Goal: Task Accomplishment & Management: Complete application form

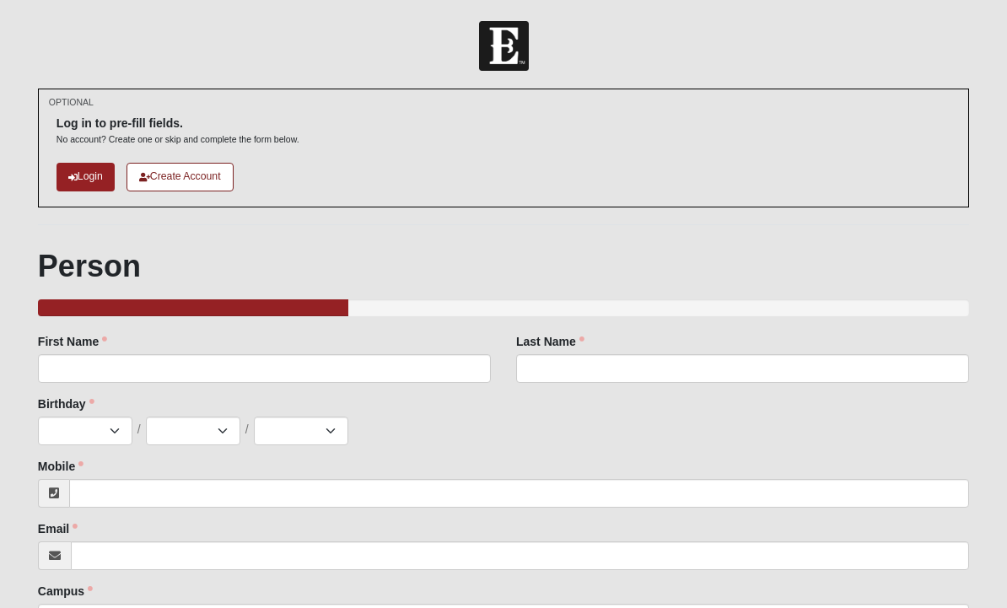
click at [89, 178] on link "Login" at bounding box center [86, 177] width 58 height 28
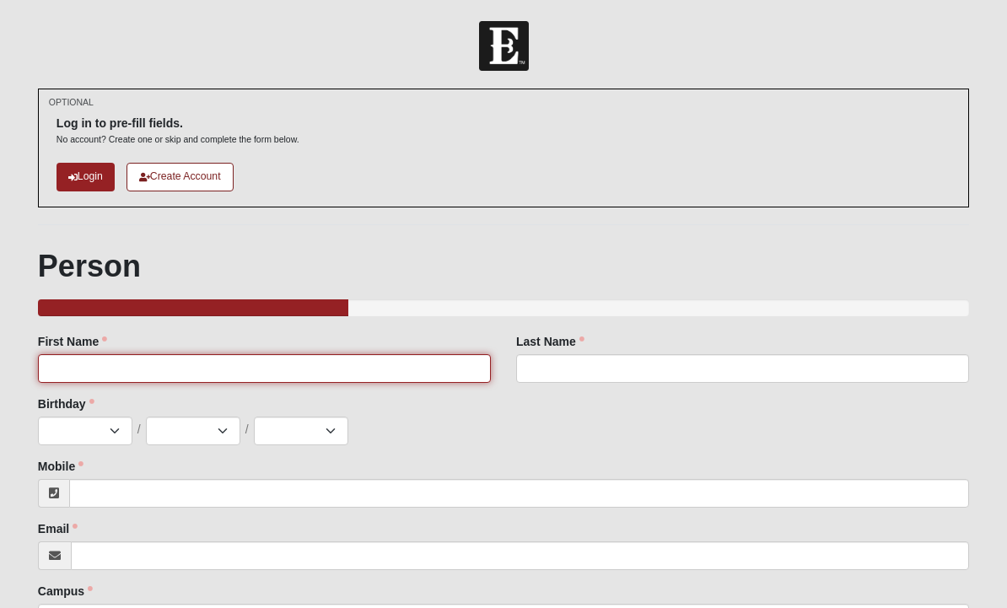
click at [467, 366] on input "First Name" at bounding box center [264, 368] width 453 height 29
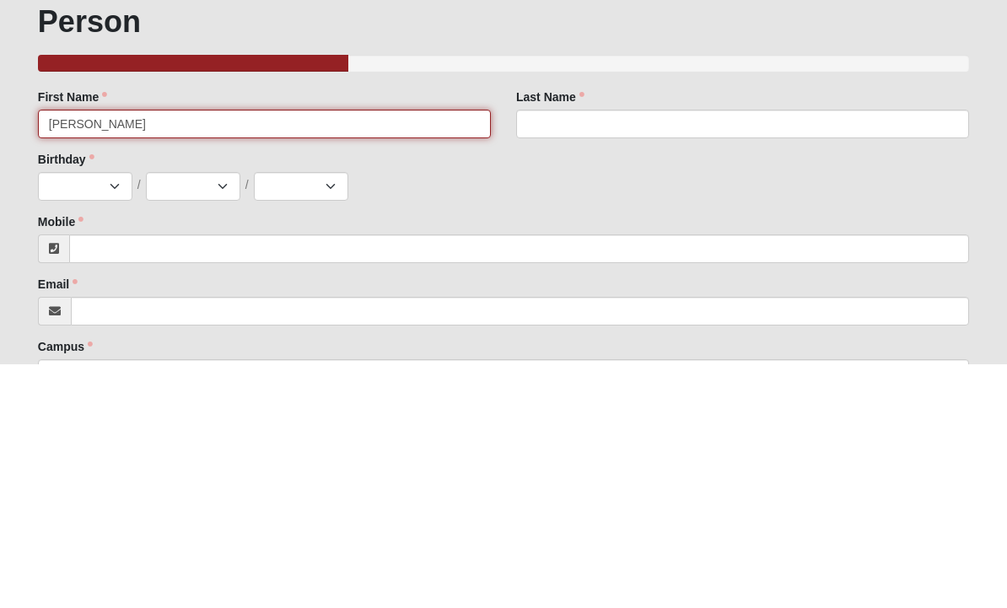
type input "[PERSON_NAME]"
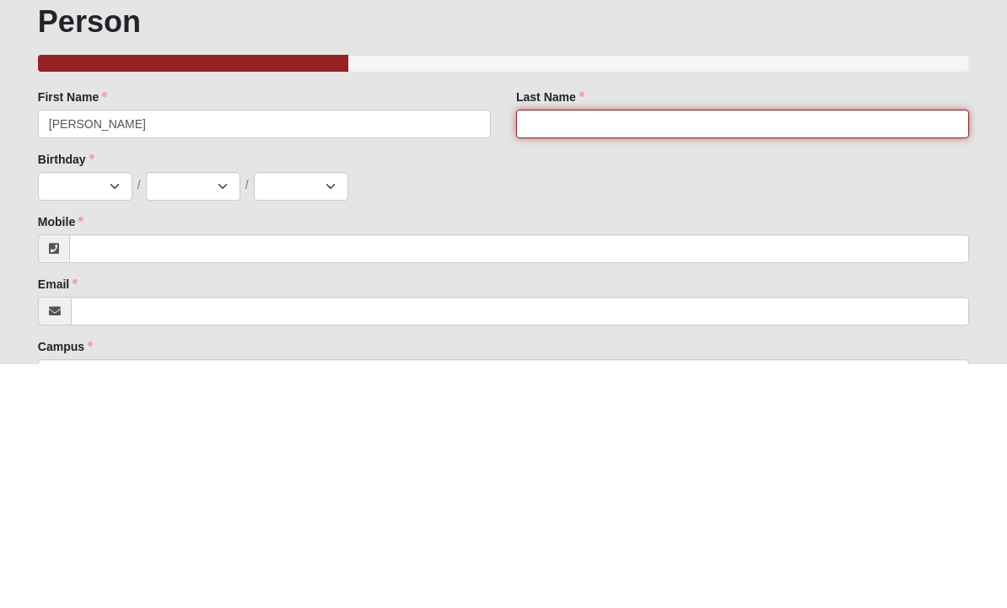
click at [539, 354] on input "Last Name" at bounding box center [742, 368] width 453 height 29
type input "[PERSON_NAME]"
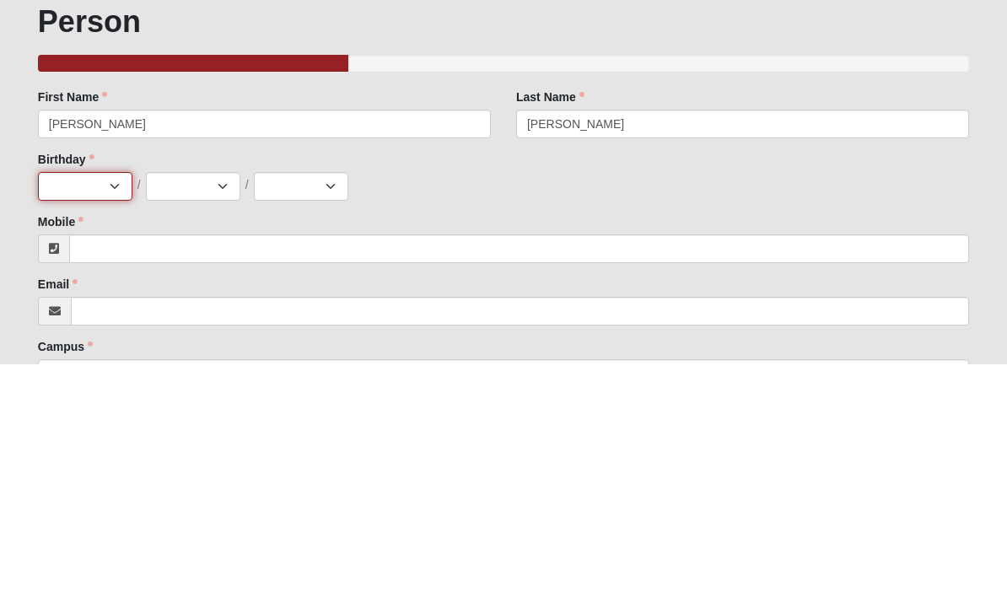
click at [64, 417] on select "Jan Feb Mar Apr May Jun [DATE] Aug Sep Oct Nov Dec" at bounding box center [85, 431] width 94 height 29
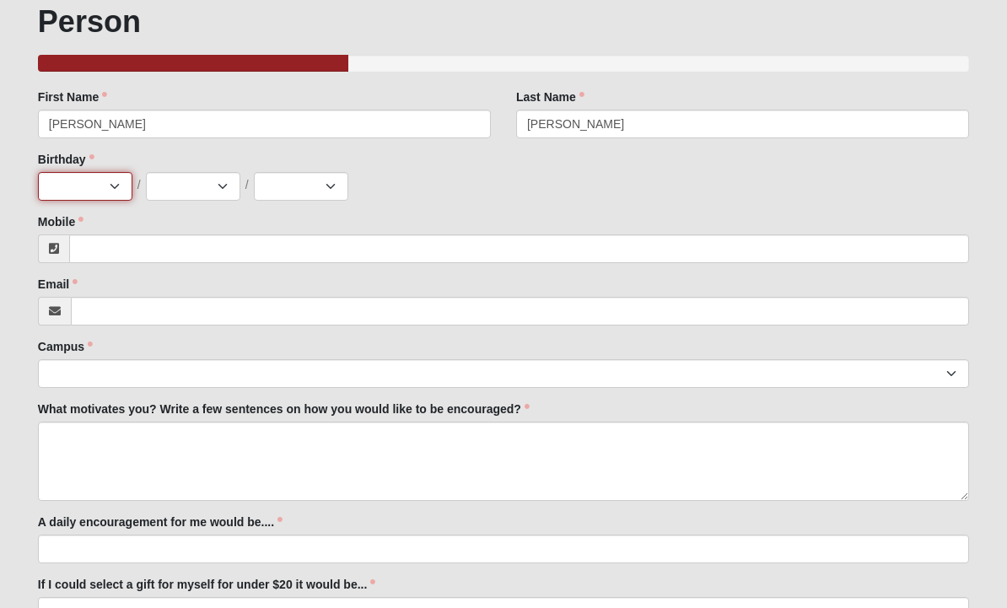
select select "1"
click at [216, 191] on select "1 2 3 4 5 6 7 8 9 10 11 12 13 14 15 16 17 18 19 20 21 22 23 24 25 26 27 28 29 3…" at bounding box center [193, 186] width 94 height 29
select select "10"
click at [321, 189] on select "2025 2024 2023 2022 2021 2020 2019 2018 2017 2016 2015 2014 2013 2012 2011 2010…" at bounding box center [301, 186] width 94 height 29
select select "1974"
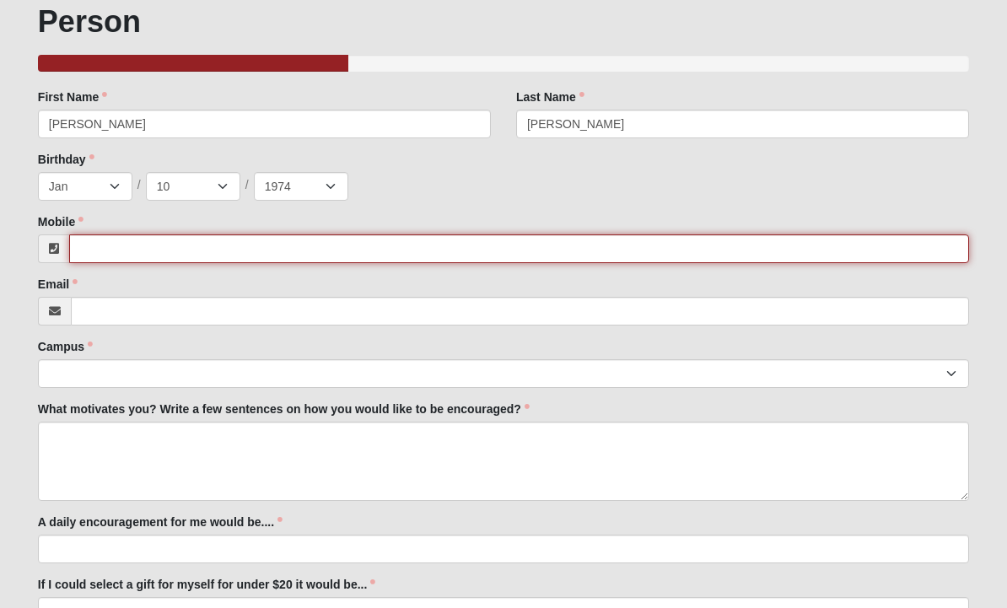
click at [102, 254] on input "Mobile" at bounding box center [519, 249] width 900 height 29
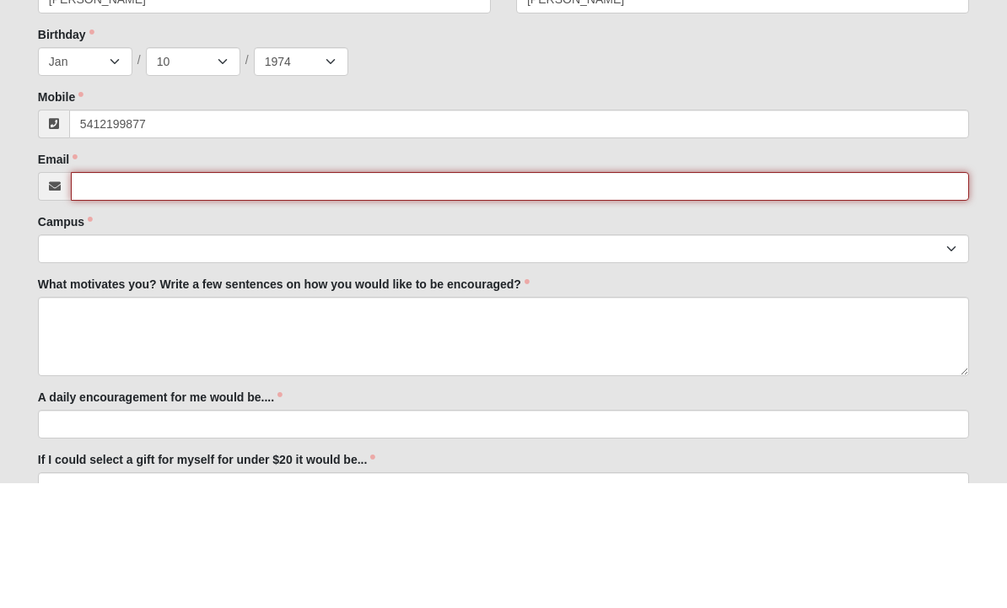
click at [121, 298] on input "Email" at bounding box center [520, 312] width 898 height 29
type input "[PHONE_NUMBER]"
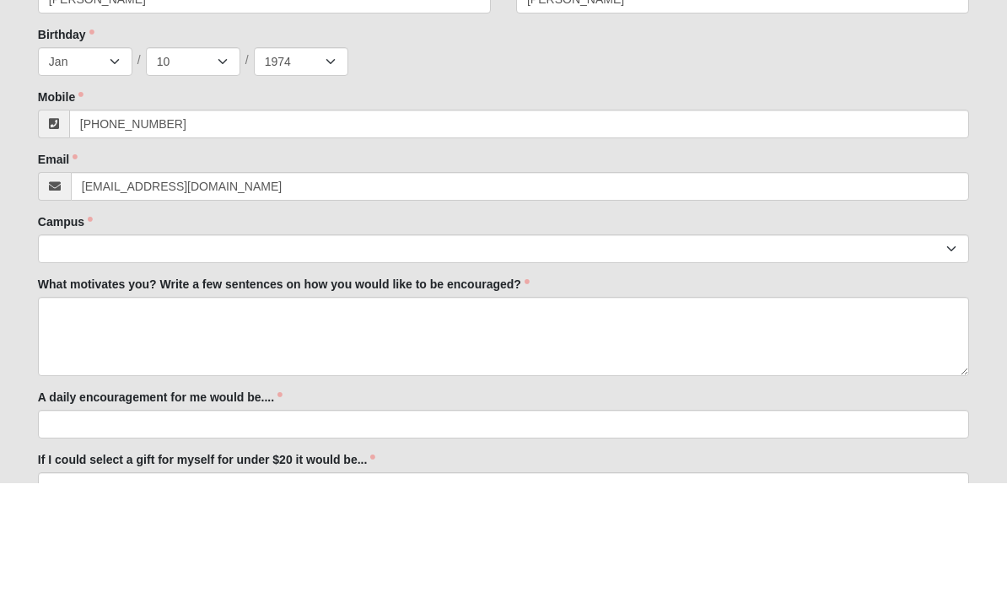
scroll to position [369, 0]
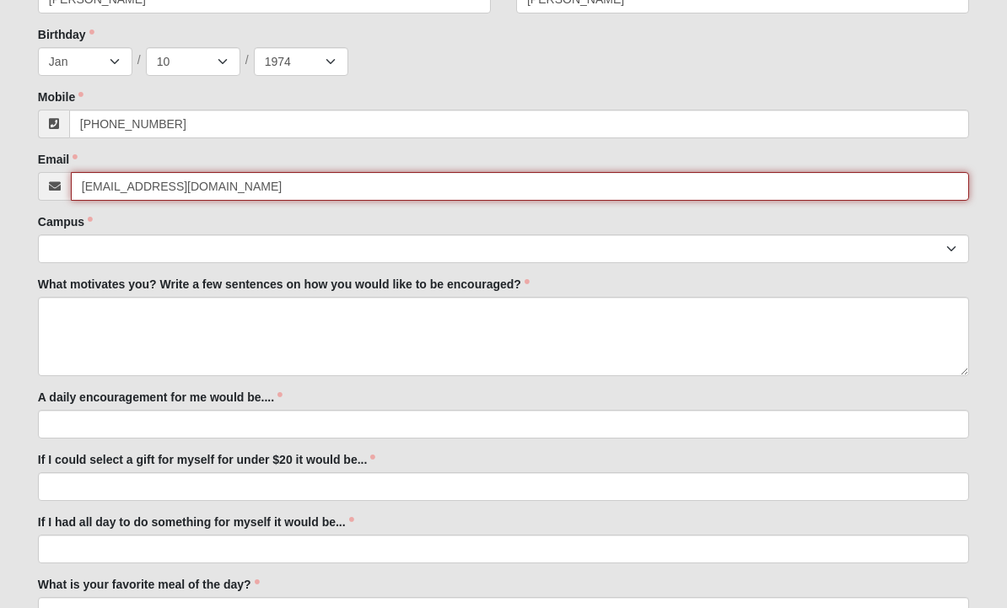
type input "[EMAIL_ADDRESS][DOMAIN_NAME]"
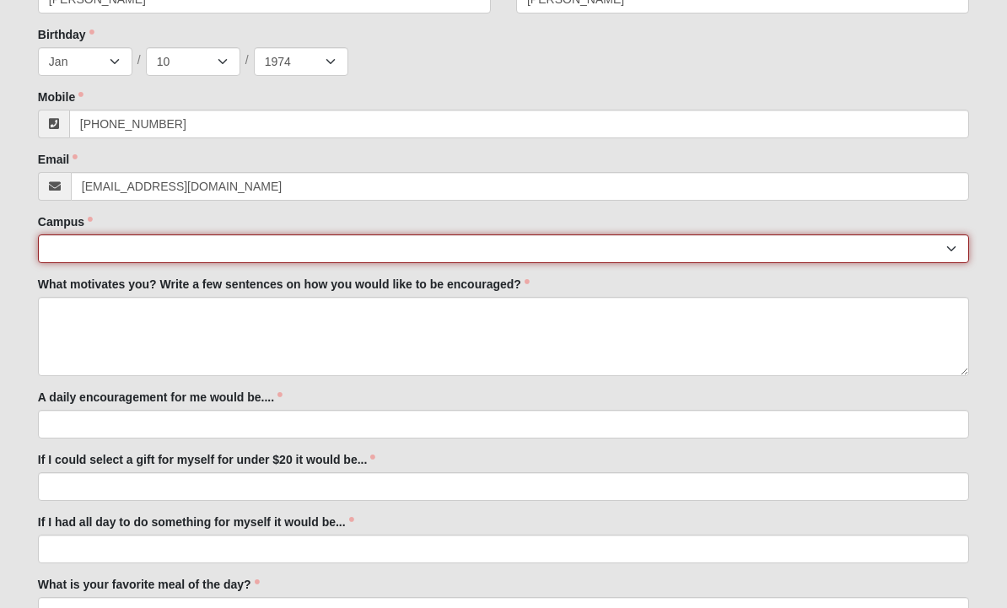
click at [84, 250] on select "[GEOGRAPHIC_DATA] [GEOGRAPHIC_DATA] (Coming Soon) Eleven22 Online [PERSON_NAME]…" at bounding box center [503, 249] width 931 height 29
select select "17"
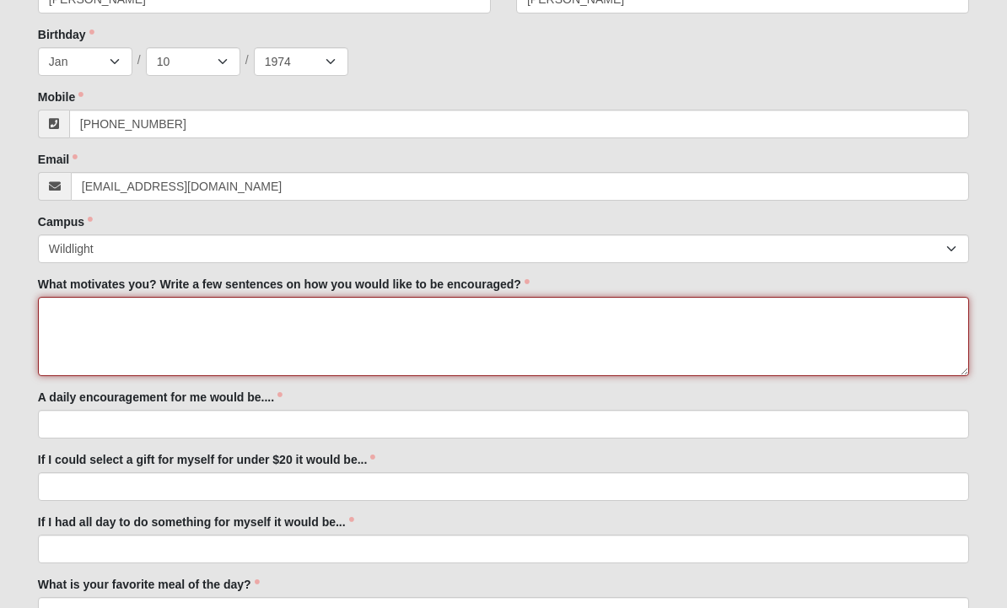
click at [558, 309] on textarea "What motivates you? Write a few sentences on how you would like to be encourage…" at bounding box center [503, 336] width 931 height 79
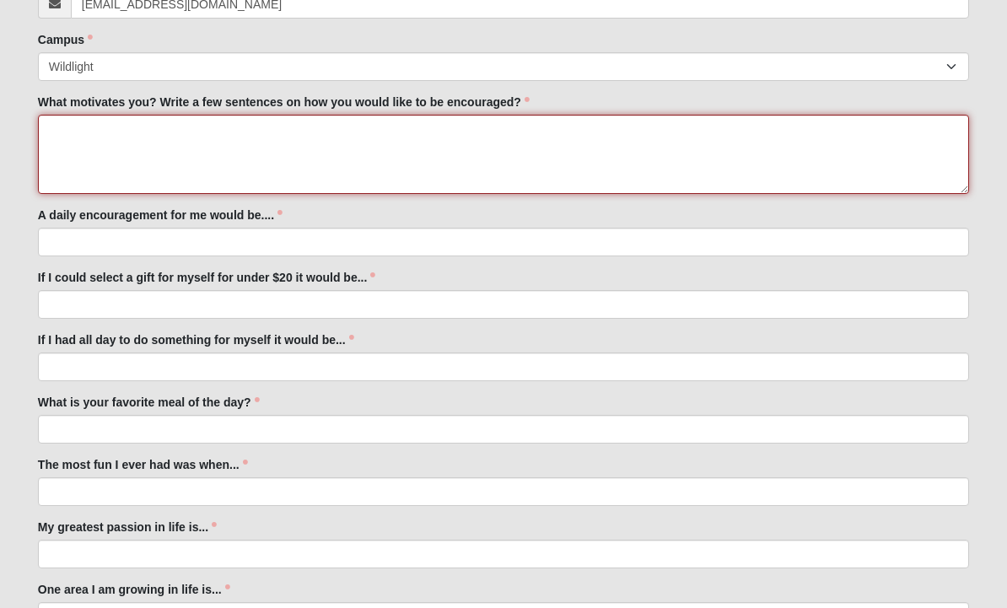
scroll to position [550, 0]
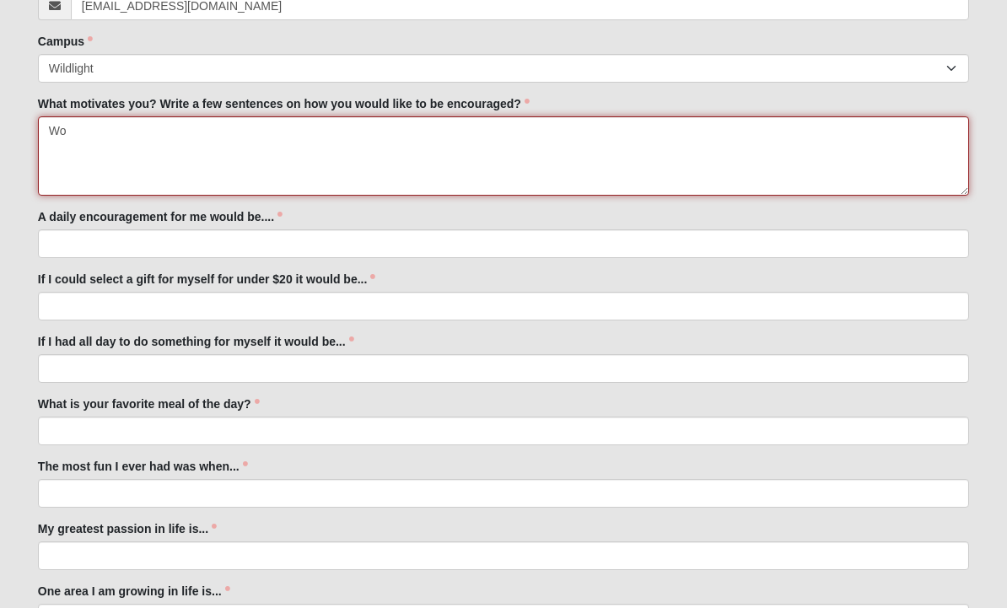
type textarea "W"
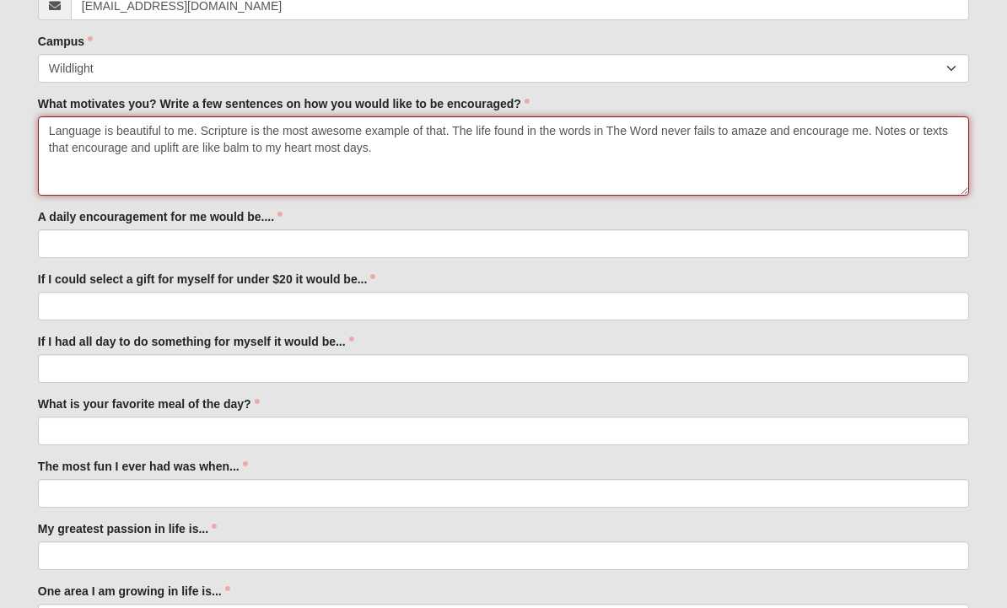
scroll to position [535, 0]
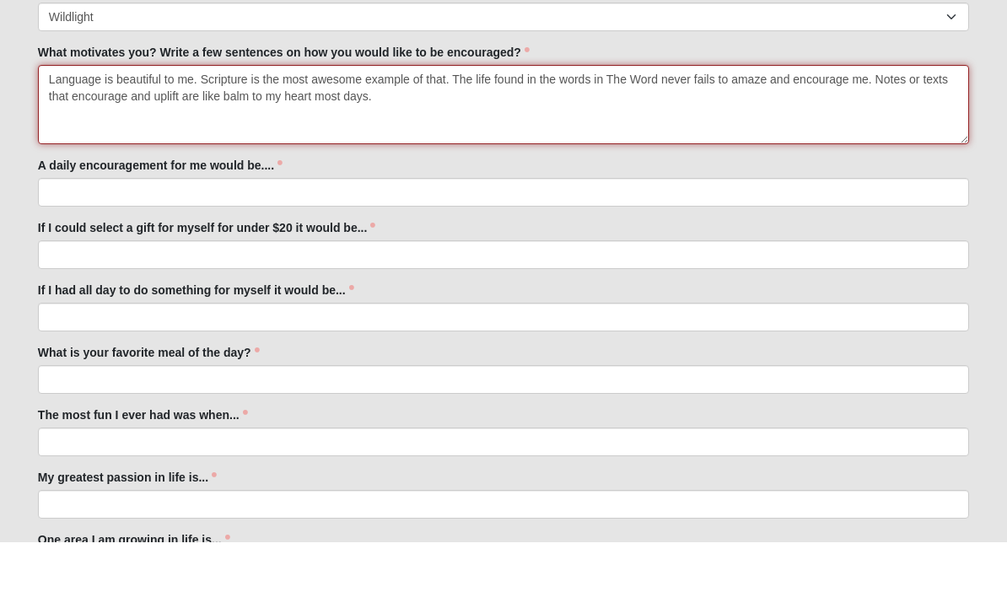
type textarea "Language is beautiful to me. Scripture is the most awesome example of that. The…"
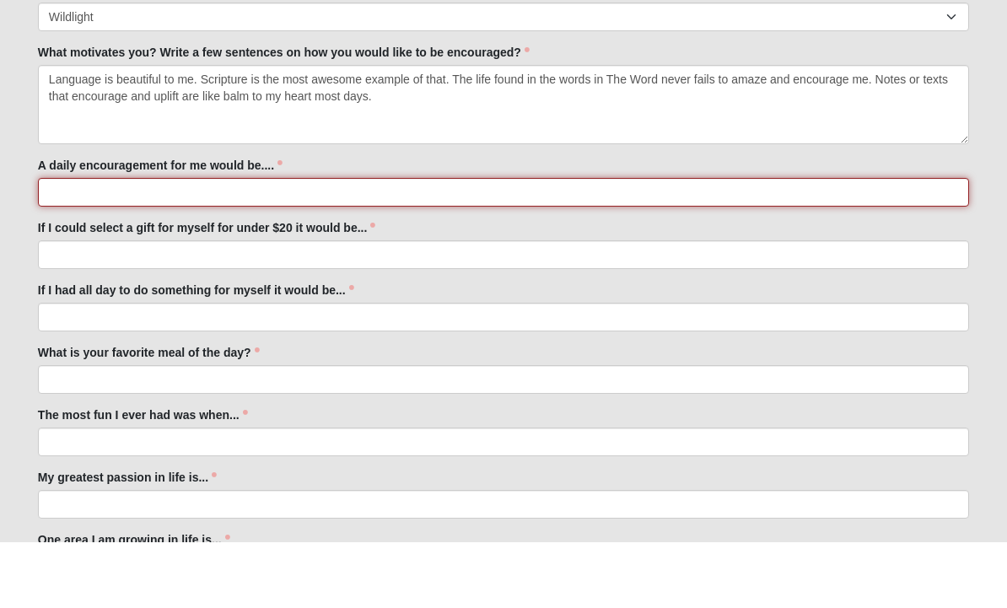
click at [288, 245] on input "A daily encouragement for me would be...." at bounding box center [503, 259] width 931 height 29
type input "A text with [DEMOGRAPHIC_DATA] or loving sentiment"
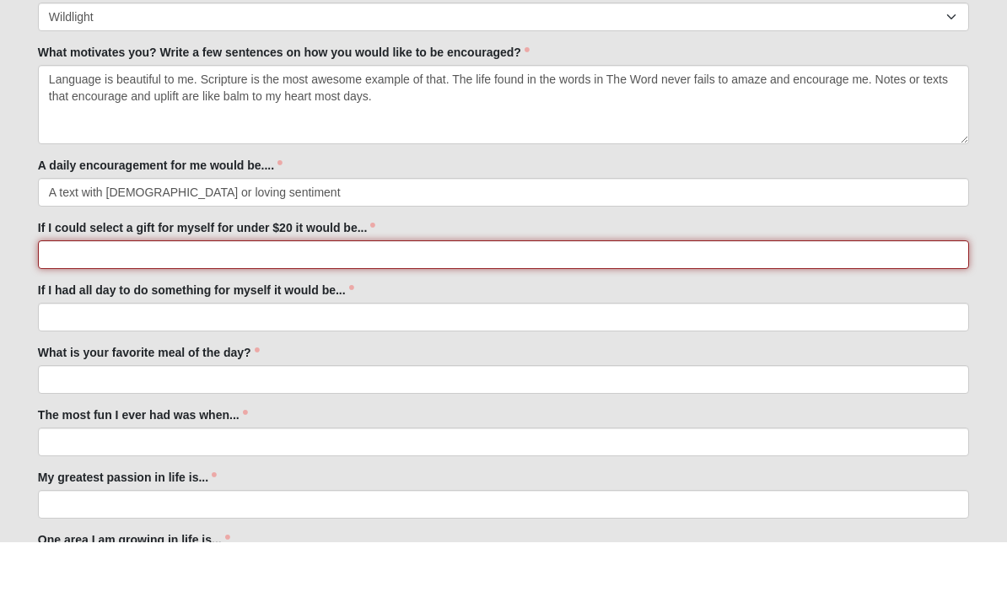
click at [161, 307] on input "If I could select a gift for myself for under $20 it would be..." at bounding box center [503, 321] width 931 height 29
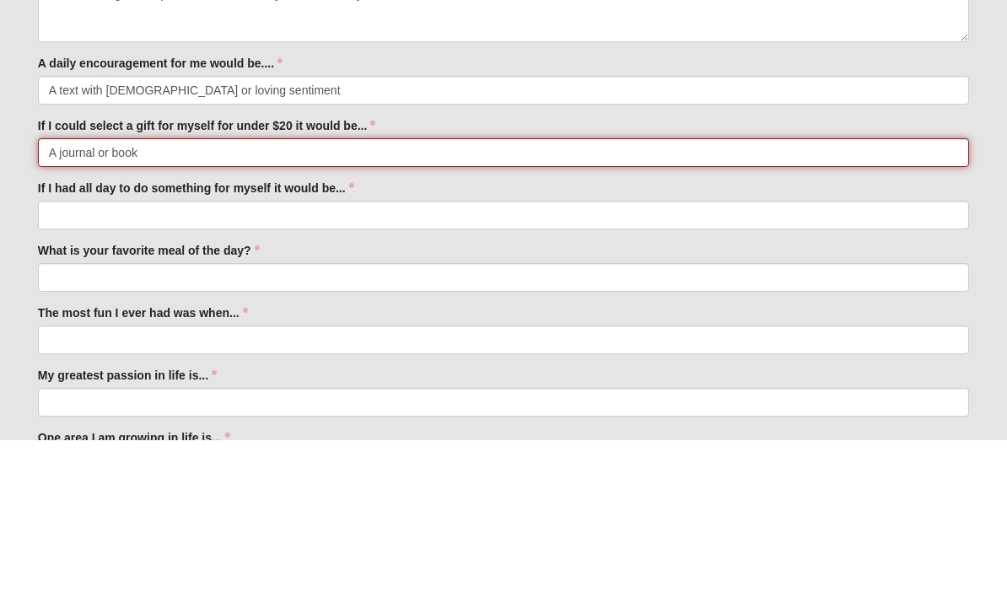
type input "A journal or book"
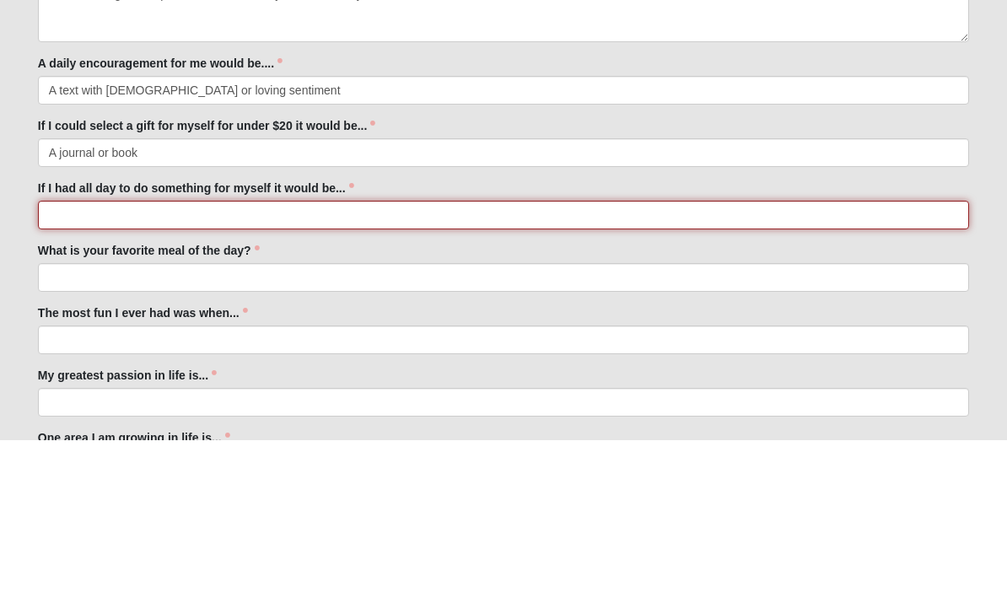
click at [89, 369] on input "If I had all day to do something for myself it would be..." at bounding box center [503, 383] width 931 height 29
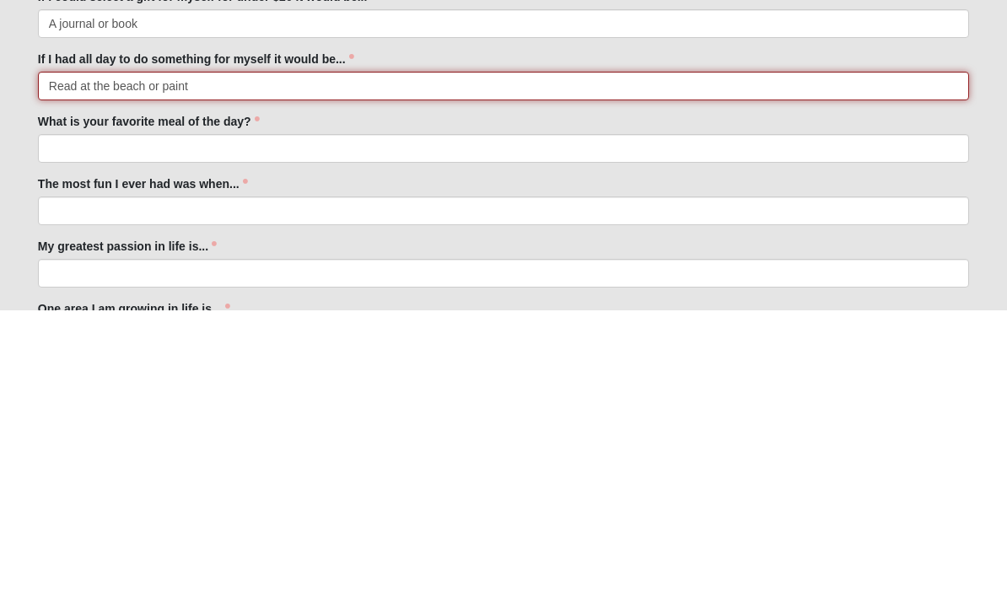
type input "Read at the beach or paint"
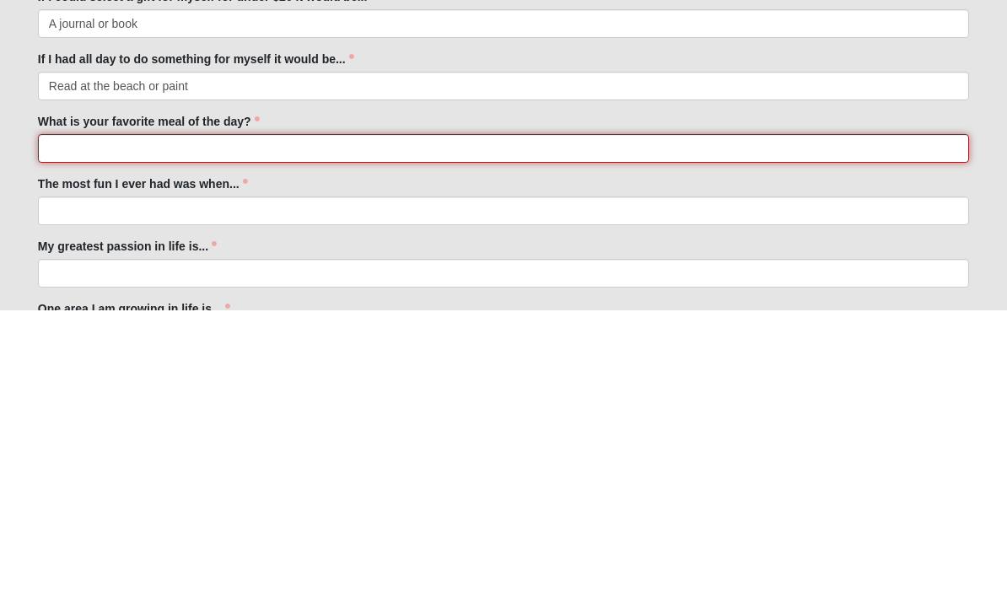
click at [272, 432] on input "What is your favorite meal of the day?" at bounding box center [503, 446] width 931 height 29
type input "Breakfast"
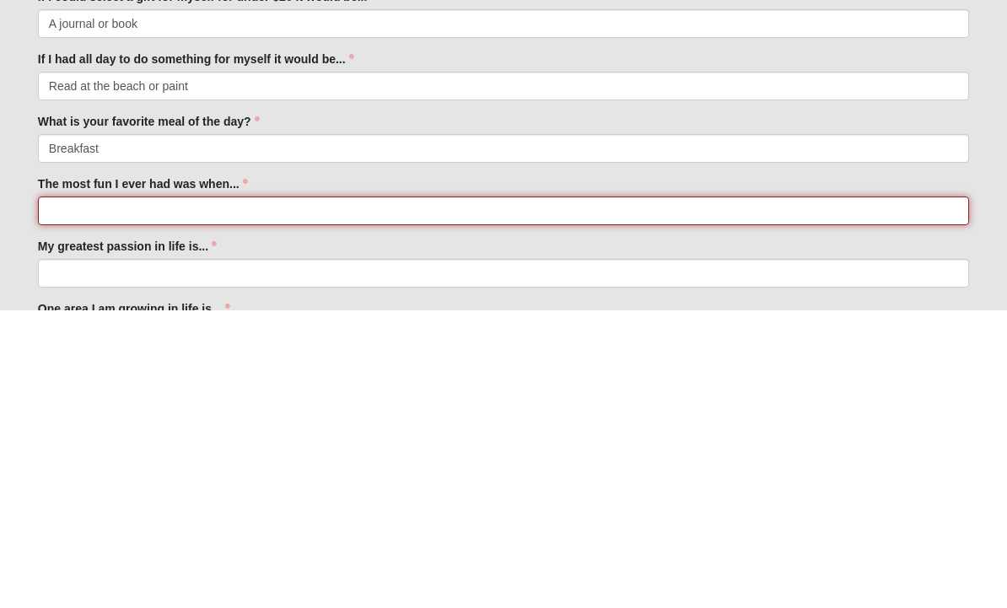
click at [98, 494] on input "The most fun I ever had was when..." at bounding box center [503, 508] width 931 height 29
type input "M"
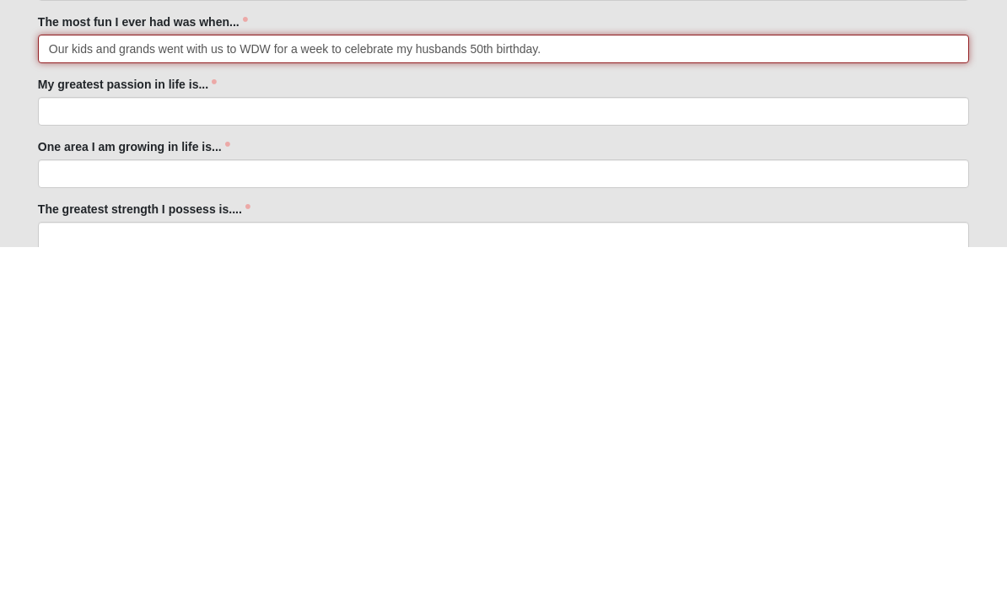
scroll to position [635, 0]
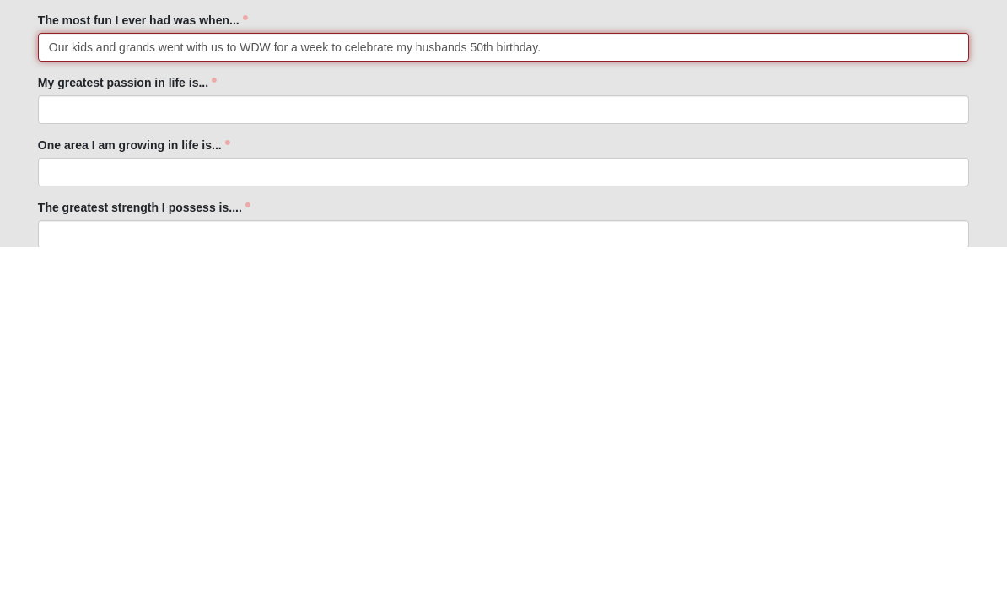
type input "Our kids and grands went with us to WDW for a week to celebrate my husbands 50t…"
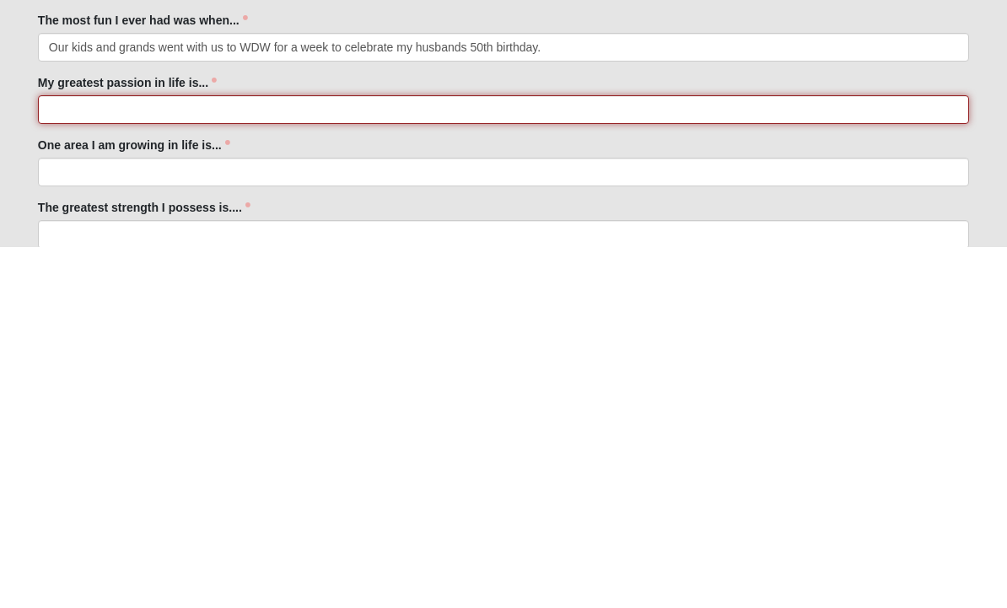
click at [116, 456] on input "My greatest passion in life is..." at bounding box center [503, 470] width 931 height 29
type input "M"
type input "Seeing my family loved well and flourishing"
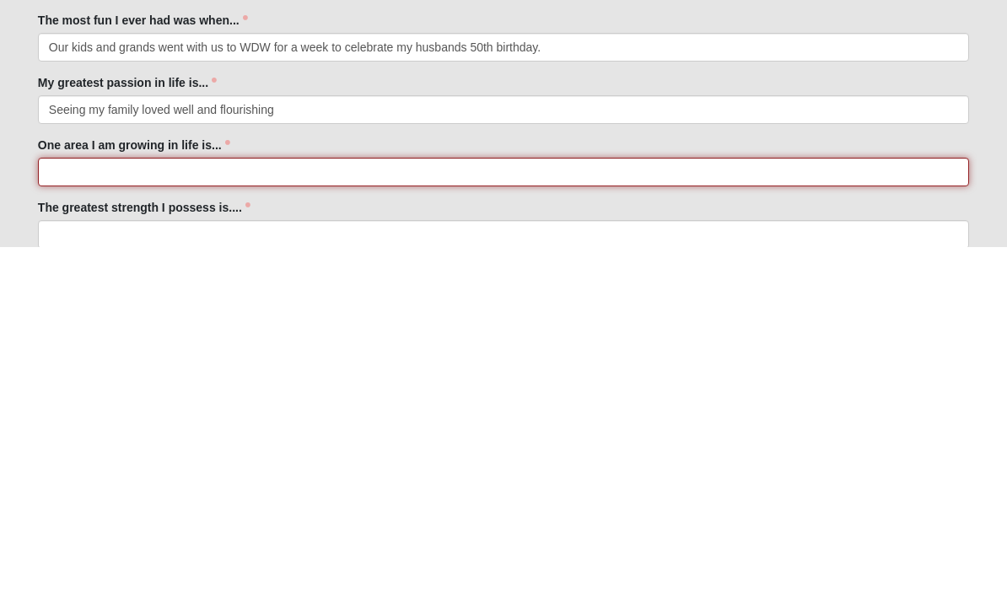
click at [80, 519] on input "One area I am growing in life is..." at bounding box center [503, 533] width 931 height 29
type input "Personal accountability for my health and wellness"
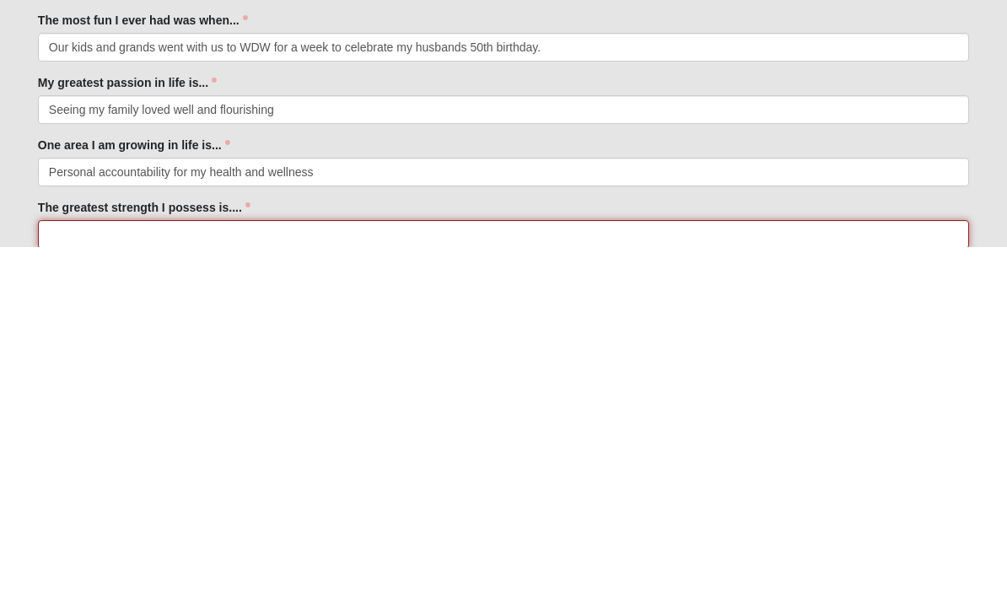
click at [80, 581] on input "The greatest strength I possess is...." at bounding box center [503, 595] width 931 height 29
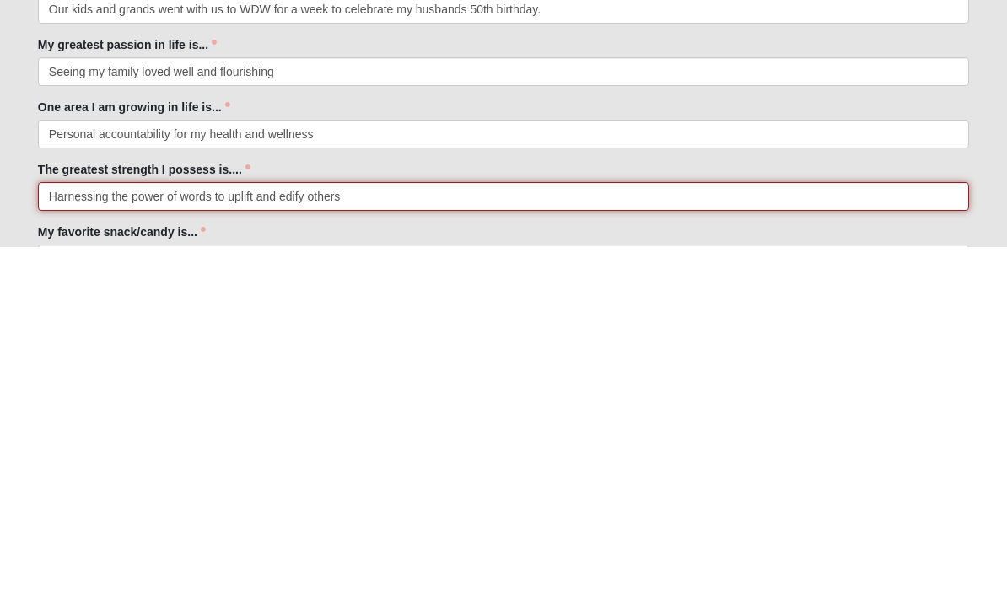
scroll to position [721, 0]
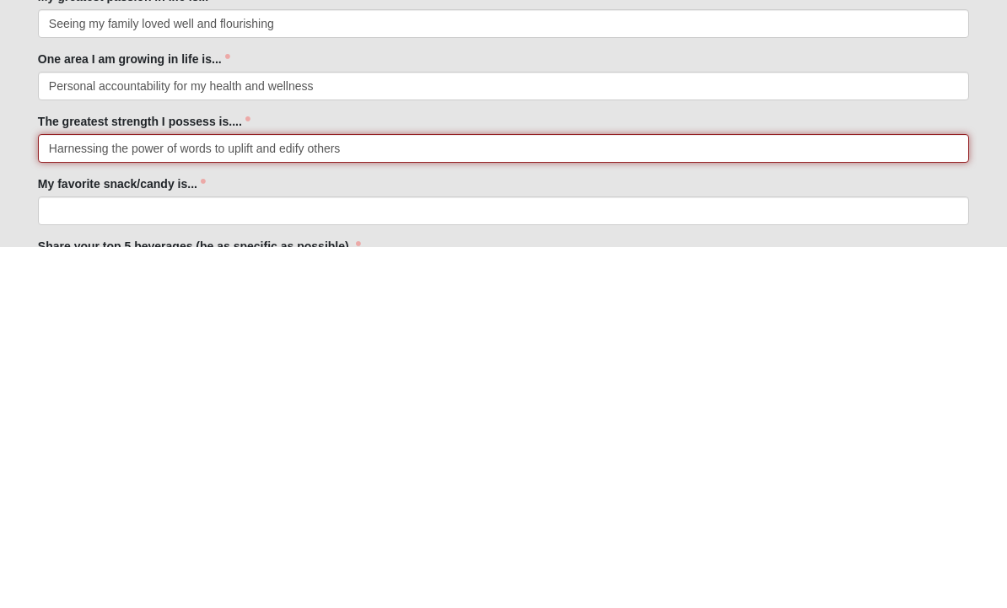
type input "Harnessing the power of words to uplift and edify others"
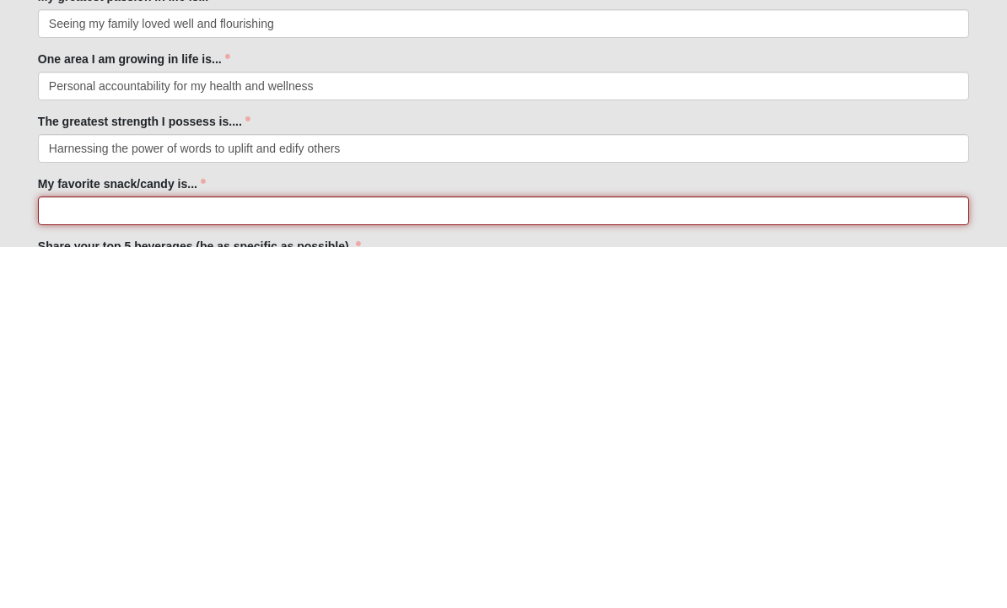
click at [235, 558] on input "My favorite snack/candy is..." at bounding box center [503, 572] width 931 height 29
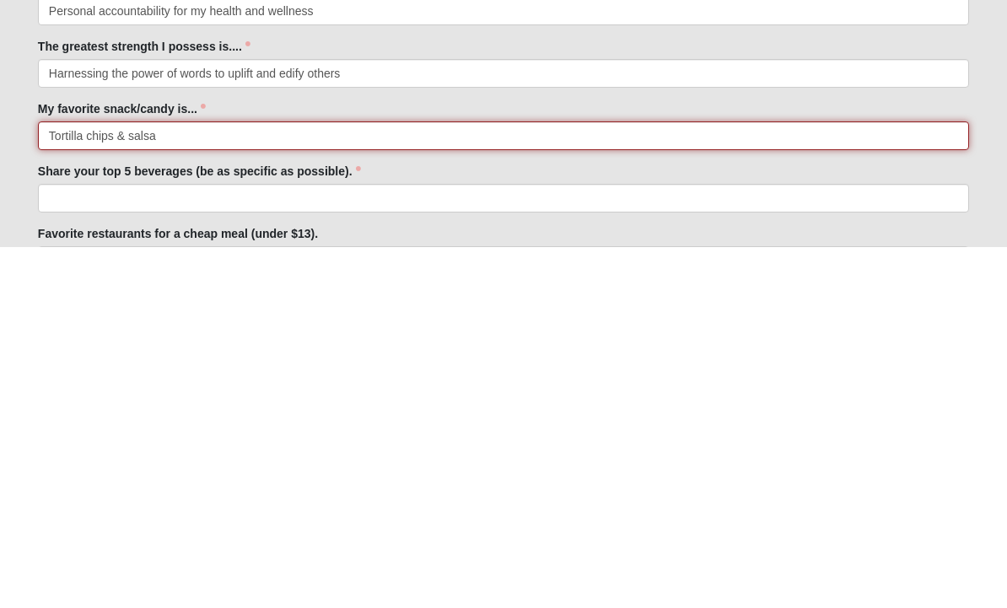
scroll to position [802, 0]
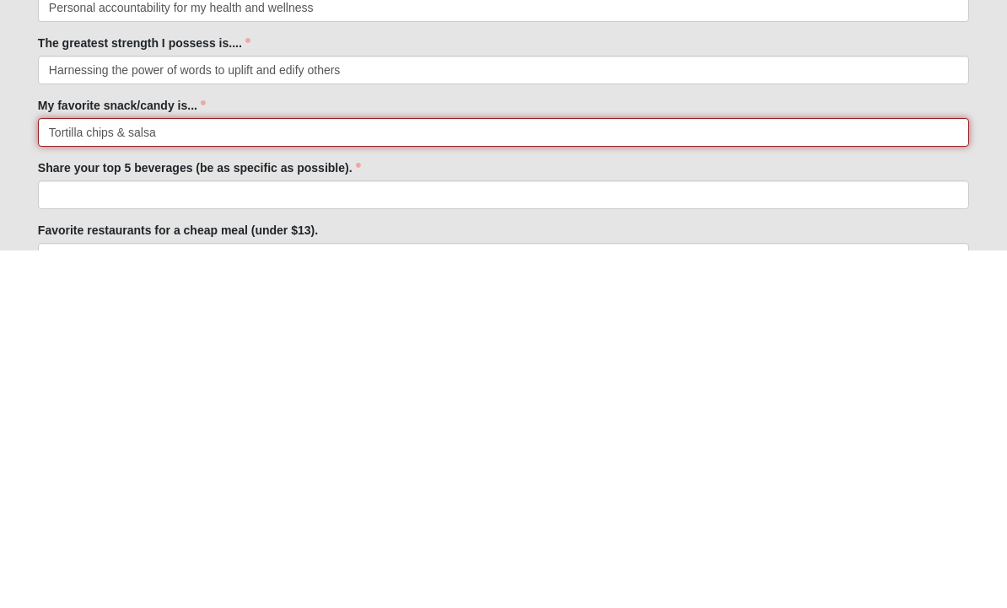
type input "Tortilla chips & salsa"
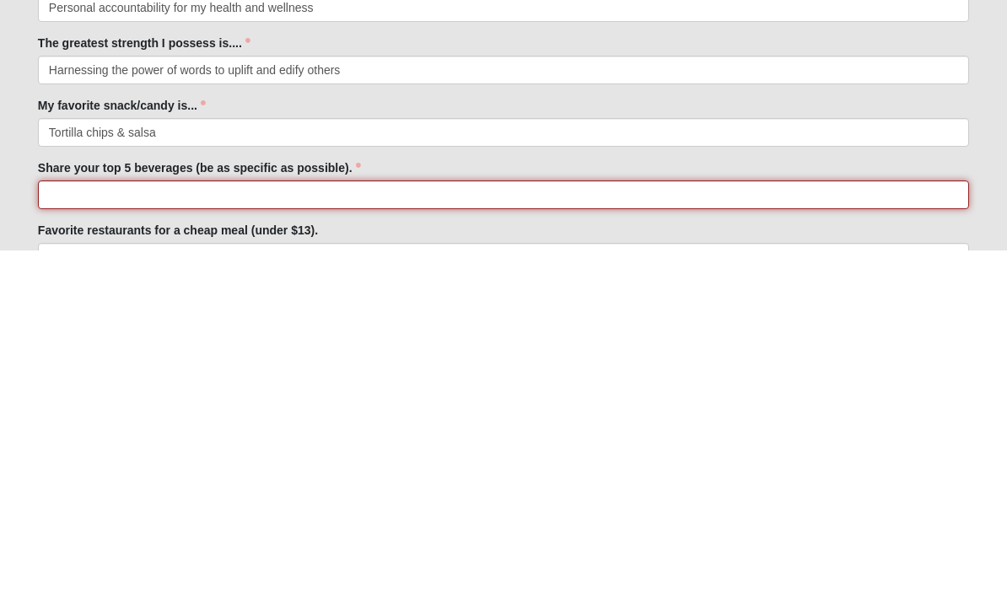
click at [198, 539] on input "Share your top 5 beverages (be as specific as possible)." at bounding box center [503, 553] width 931 height 29
click at [142, 539] on input "Vanilla chai latte, iced tea" at bounding box center [503, 553] width 931 height 29
click at [289, 539] on input "Vanilla chai latte, brewed iced tea" at bounding box center [503, 553] width 931 height 29
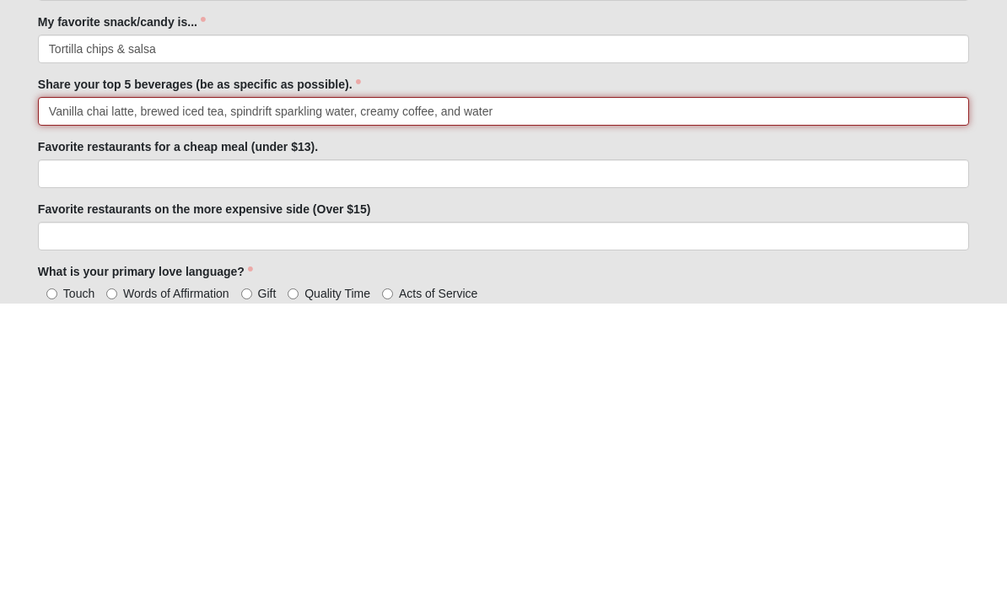
scroll to position [950, 0]
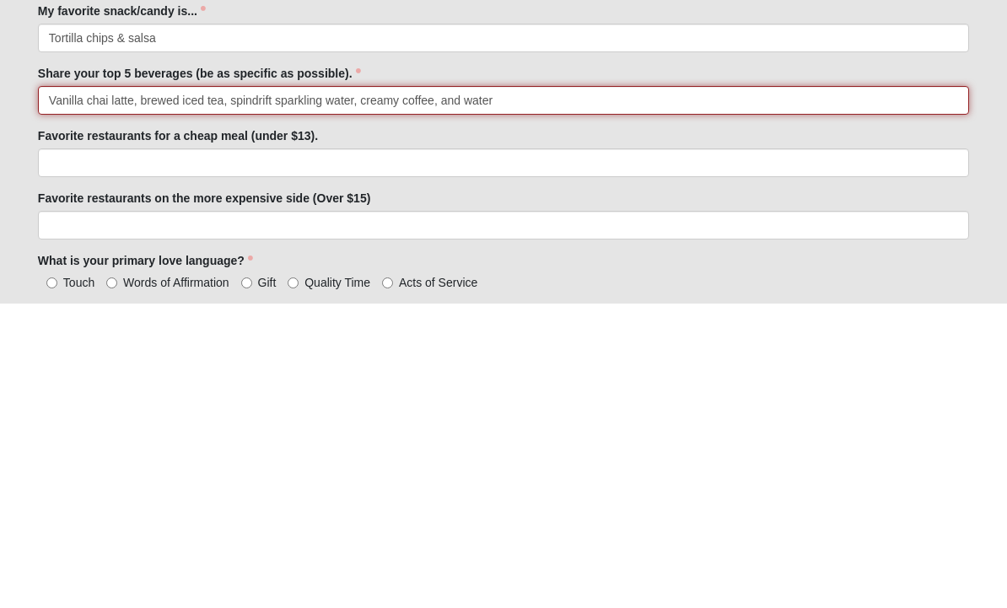
type input "Vanilla chai latte, brewed iced tea, spindrift sparkling water, creamy coffee, …"
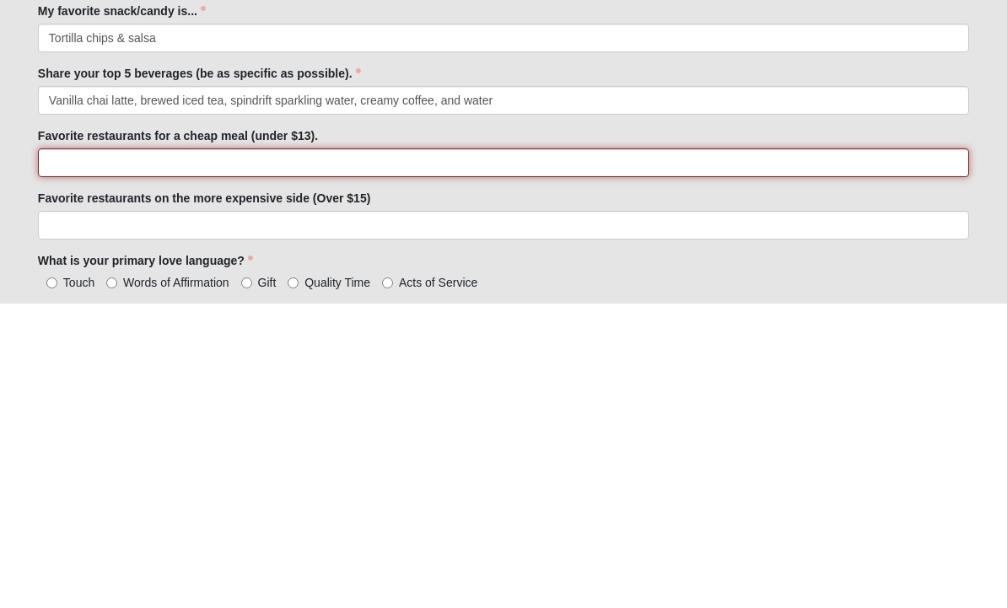
click at [453, 454] on input "Favorite restaurants for a cheap meal (under $13)." at bounding box center [503, 468] width 931 height 29
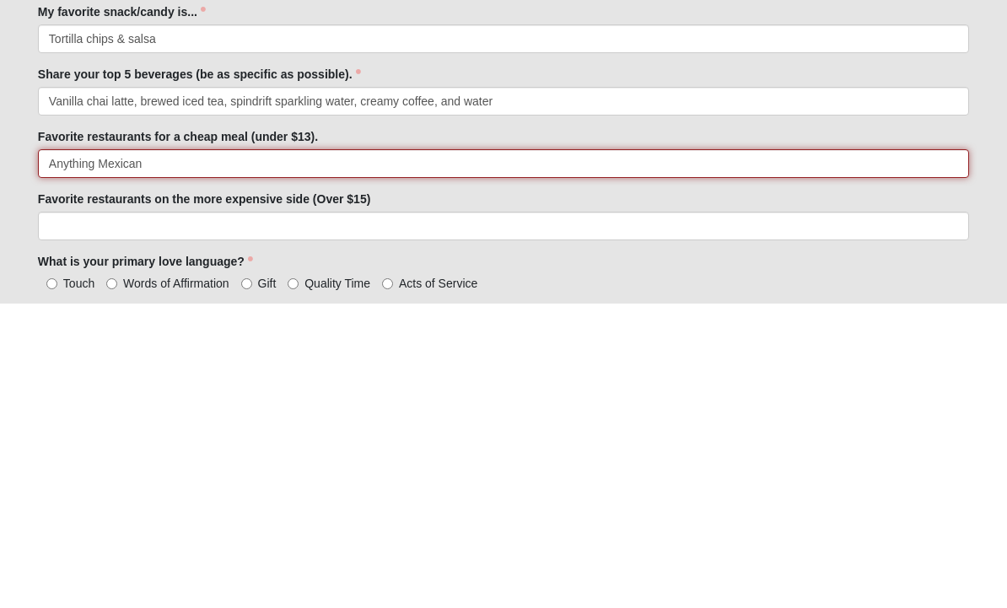
type input "Anything Mexican"
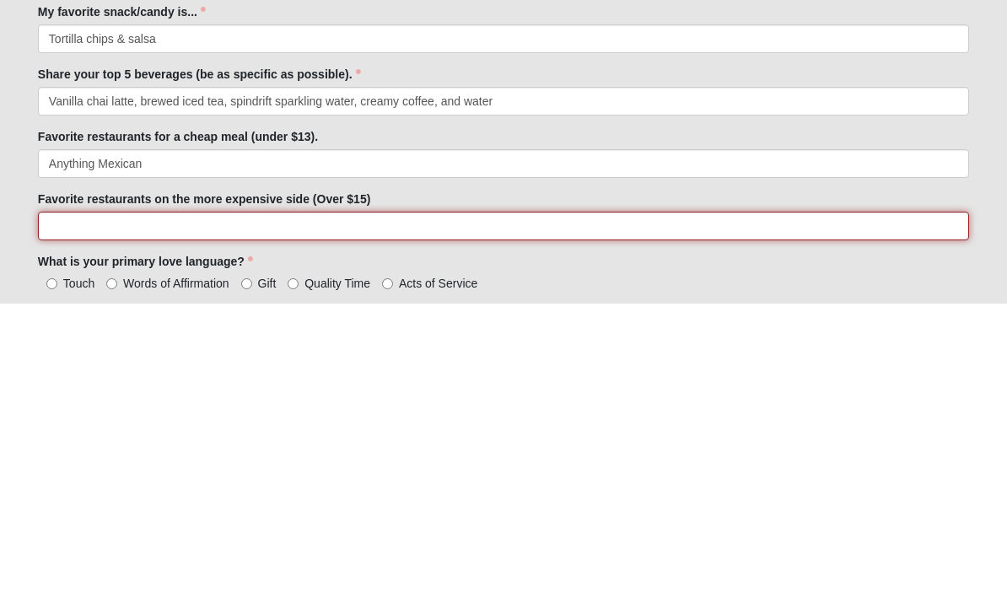
click at [72, 516] on input "Favorite restaurants on the more expensive side (Over $15)" at bounding box center [503, 530] width 931 height 29
type input "Salt"
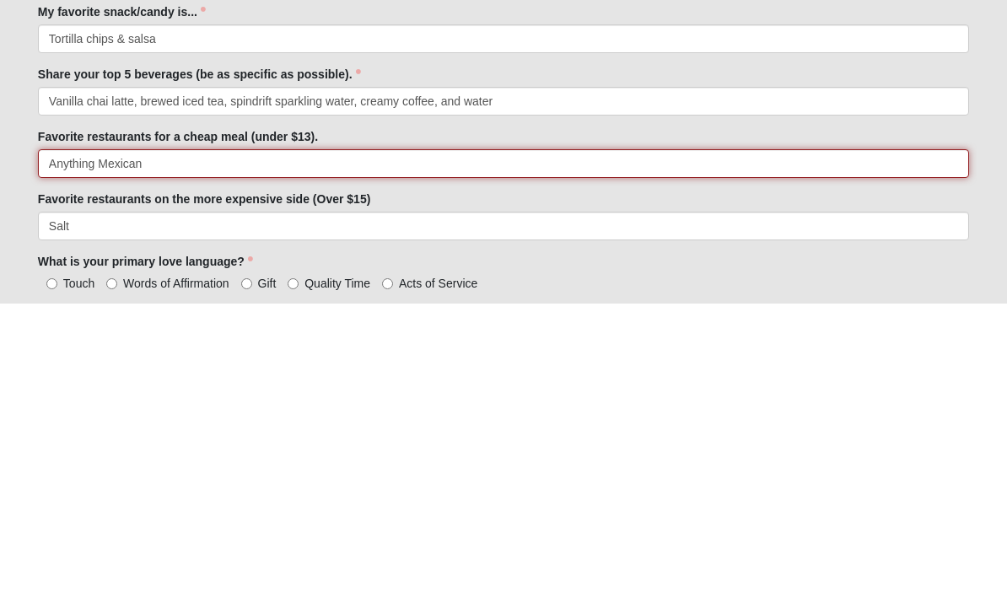
click at [160, 454] on input "Anything Mexican" at bounding box center [503, 468] width 931 height 29
type input "A"
type input "[PERSON_NAME],"
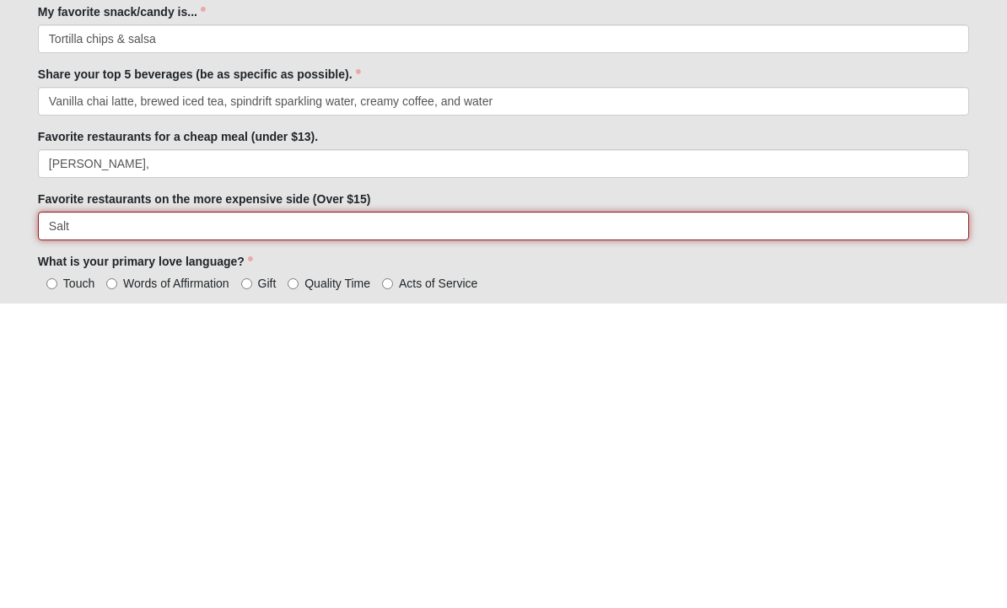
click at [110, 516] on input "Salt" at bounding box center [503, 530] width 931 height 29
type input "Salt Life, BJs brew house,"
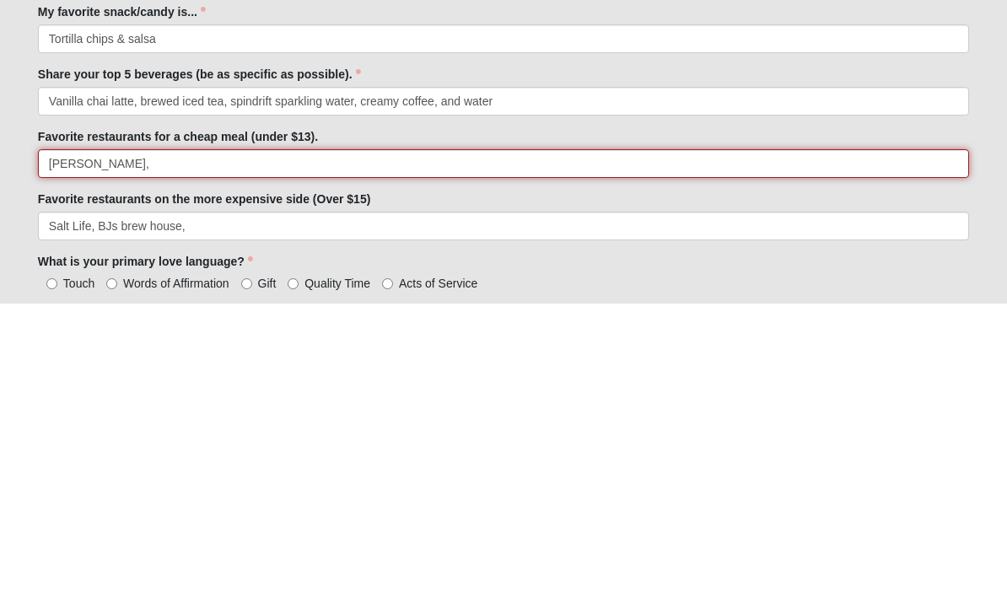
click at [171, 454] on input "[PERSON_NAME]," at bounding box center [503, 468] width 931 height 29
type input "[PERSON_NAME], [PERSON_NAME]’s"
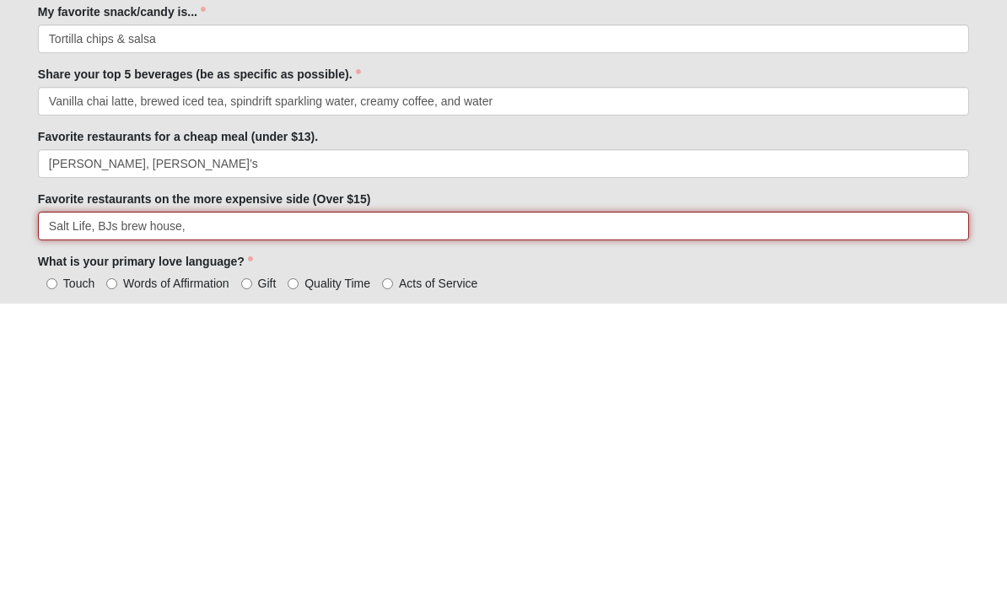
click at [226, 516] on input "Salt Life, BJs brew house," at bounding box center [503, 530] width 931 height 29
click at [395, 516] on input "Salt Life, BJs brew house, still looking for good Italian! !" at bounding box center [503, 530] width 931 height 29
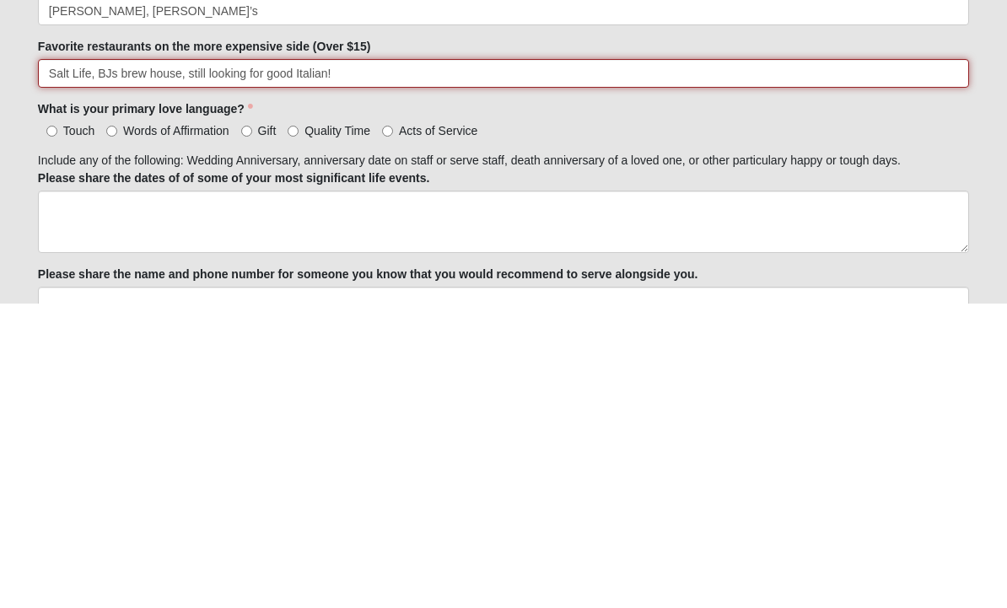
scroll to position [1108, 0]
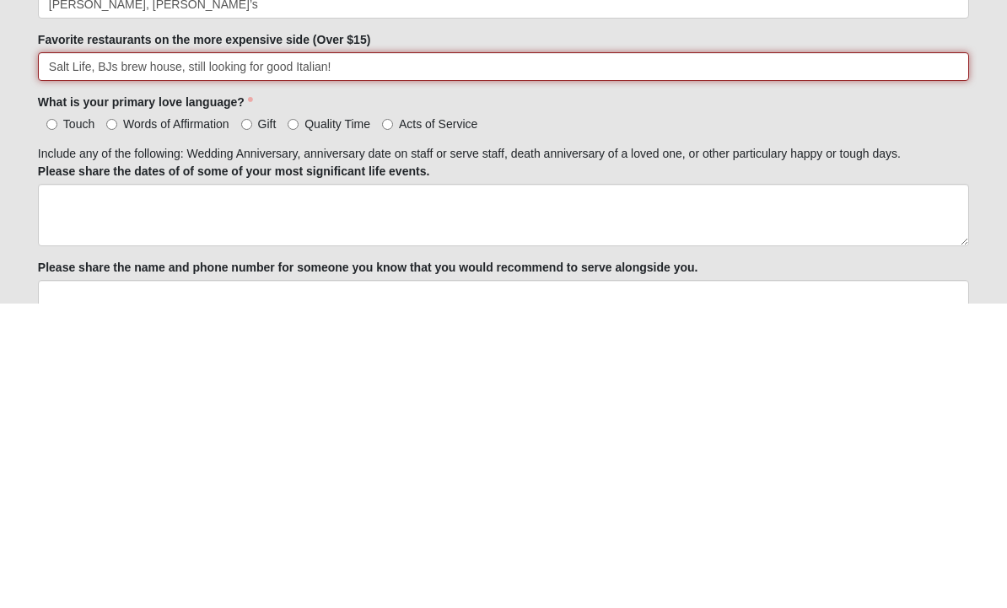
type input "Salt Life, BJs brew house, still looking for good Italian!"
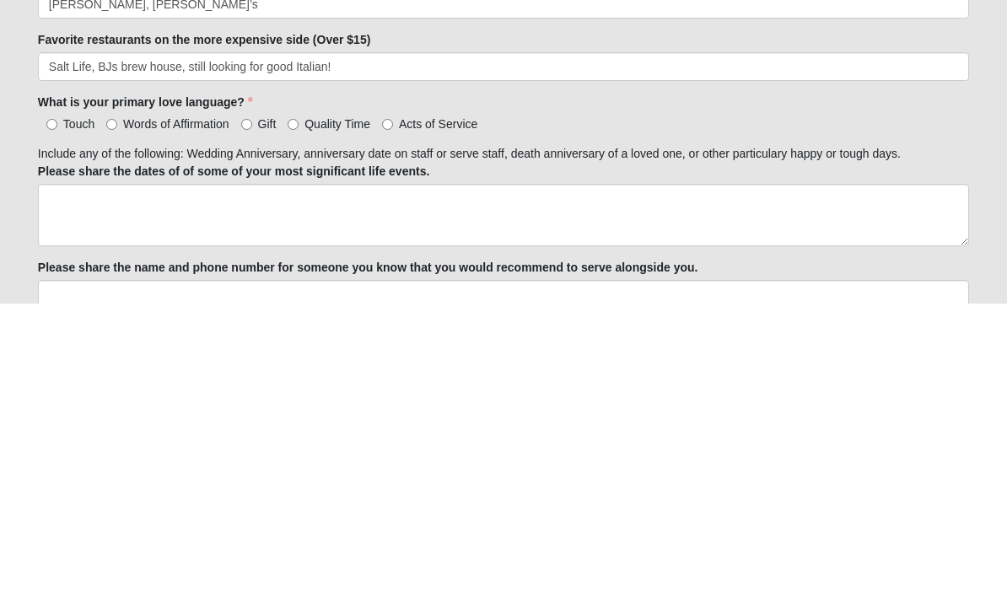
click at [117, 424] on input "Words of Affirmation" at bounding box center [111, 429] width 11 height 11
radio input "true"
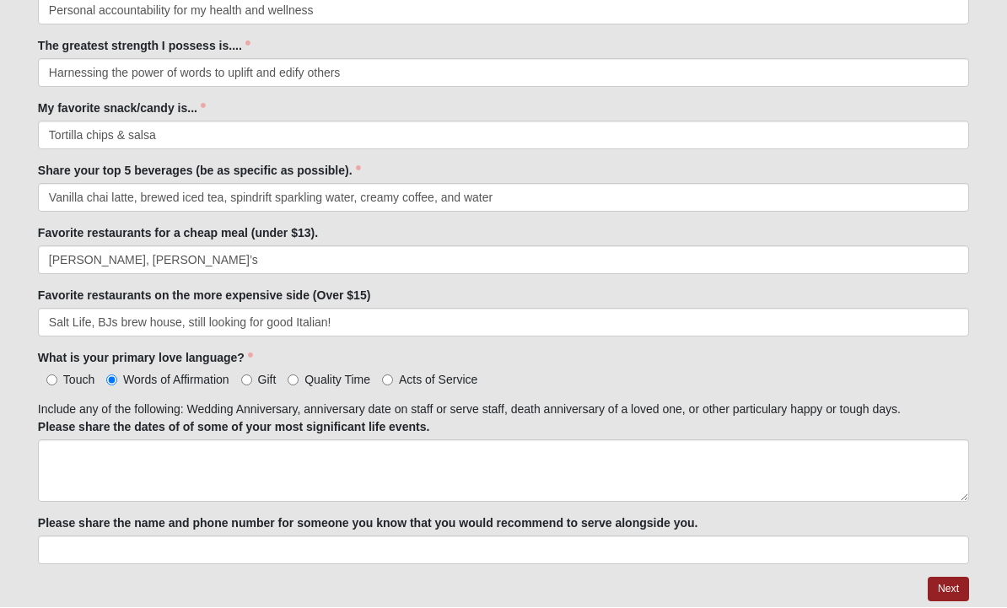
scroll to position [1157, 0]
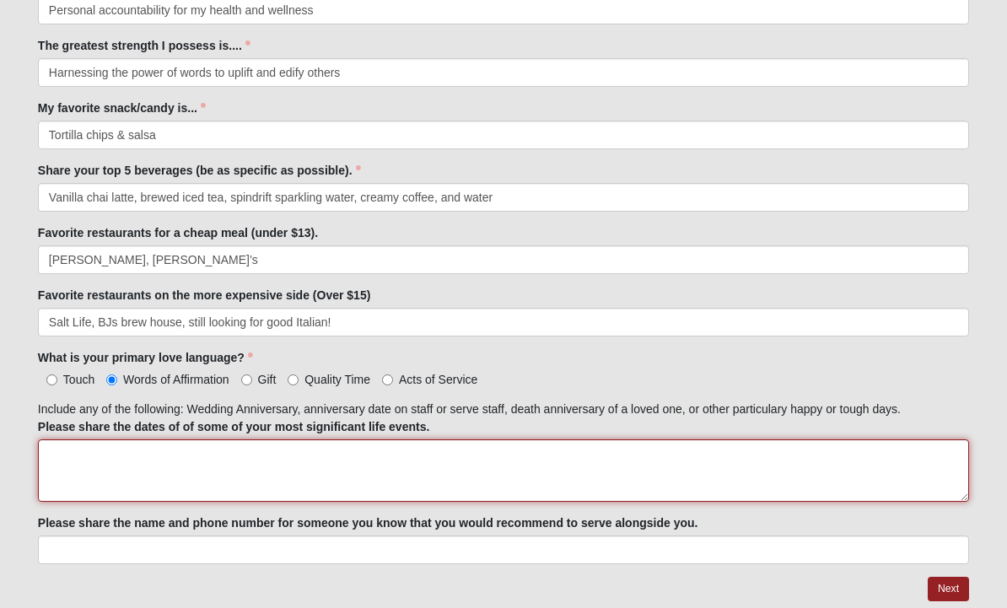
click at [801, 458] on textarea "Please share the dates of of some of your most significant life events." at bounding box center [503, 471] width 931 height 62
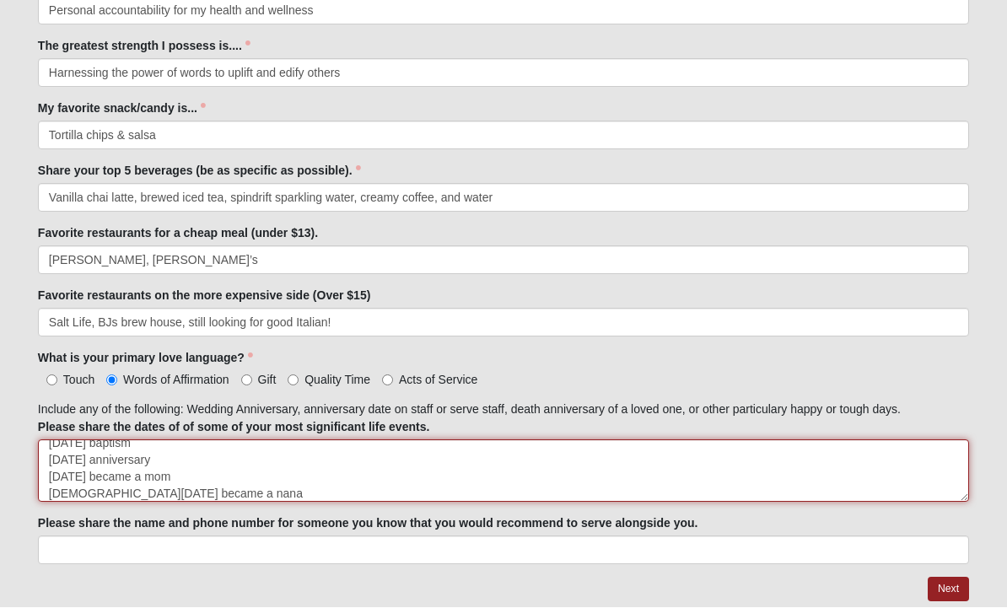
click at [323, 477] on textarea "[DATE] baptism [DATE] anniversary [DATE] became a mom [DEMOGRAPHIC_DATA][DATE] …" at bounding box center [503, 471] width 931 height 62
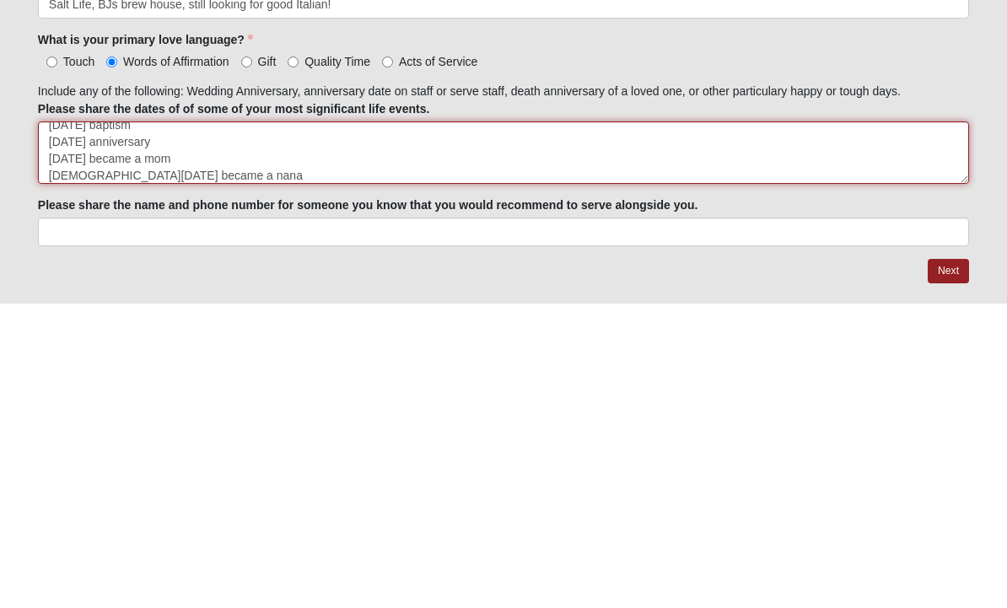
click at [208, 427] on textarea "[DATE] baptism [DATE] anniversary [DATE] became a mom [DEMOGRAPHIC_DATA][DATE] …" at bounding box center [503, 458] width 931 height 62
click at [179, 427] on textarea "[DATE] baptism [DATE] anniversary [DATE] became a mom [DEMOGRAPHIC_DATA][DATE] …" at bounding box center [503, 458] width 931 height 62
click at [311, 427] on textarea "[DATE] baptism [DATE] anniversary [DATE] became a mom [DEMOGRAPHIC_DATA][DATE] …" at bounding box center [503, 458] width 931 height 62
type textarea "[DATE] baptism [DATE] anniversary [DATE] became a mom [DEMOGRAPHIC_DATA][DATE] …"
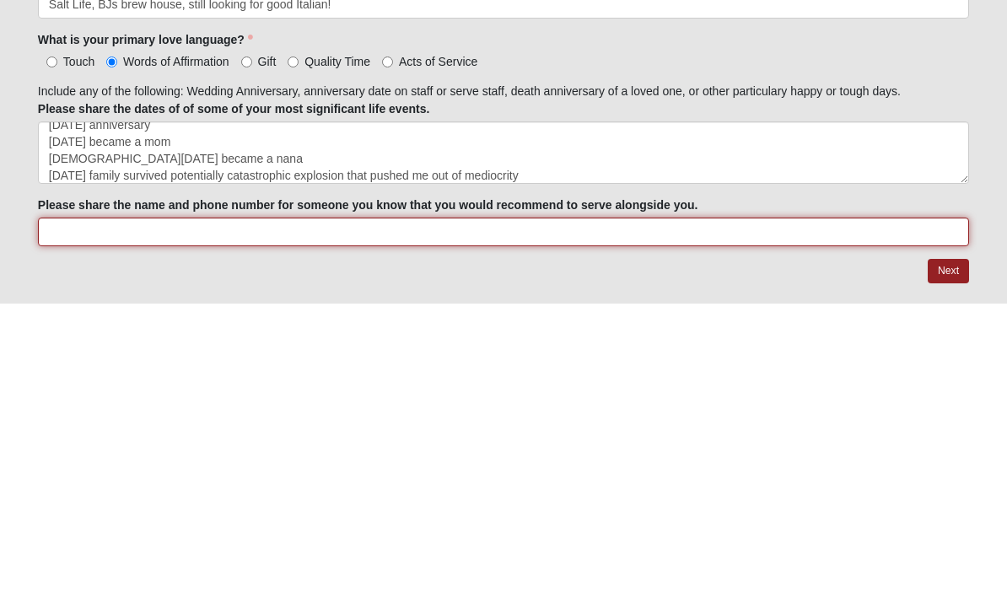
click at [60, 523] on input "Please share the name and phone number for someone you know that you would reco…" at bounding box center [503, 537] width 931 height 29
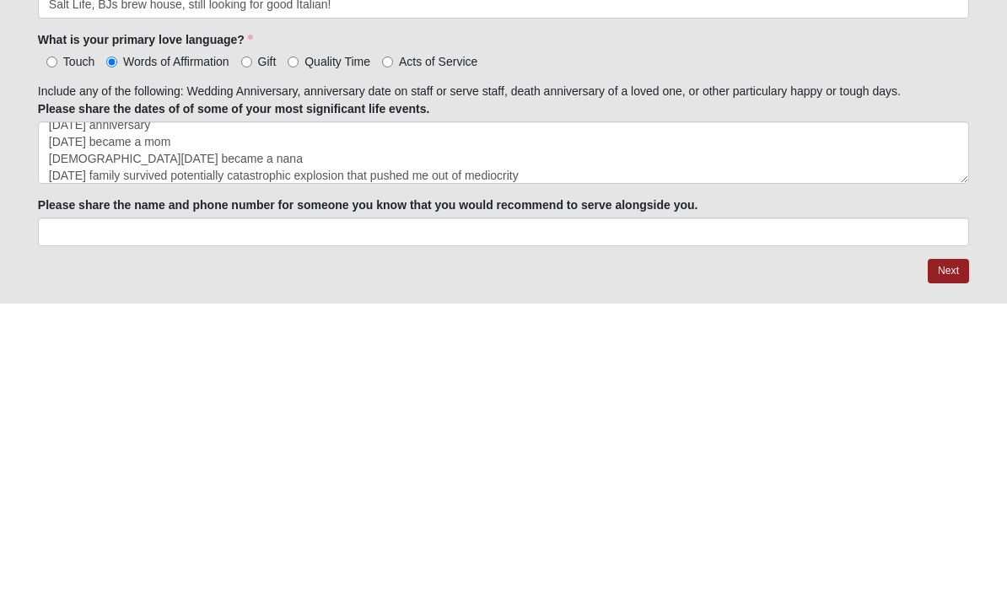
click at [952, 564] on link "Next" at bounding box center [948, 576] width 41 height 24
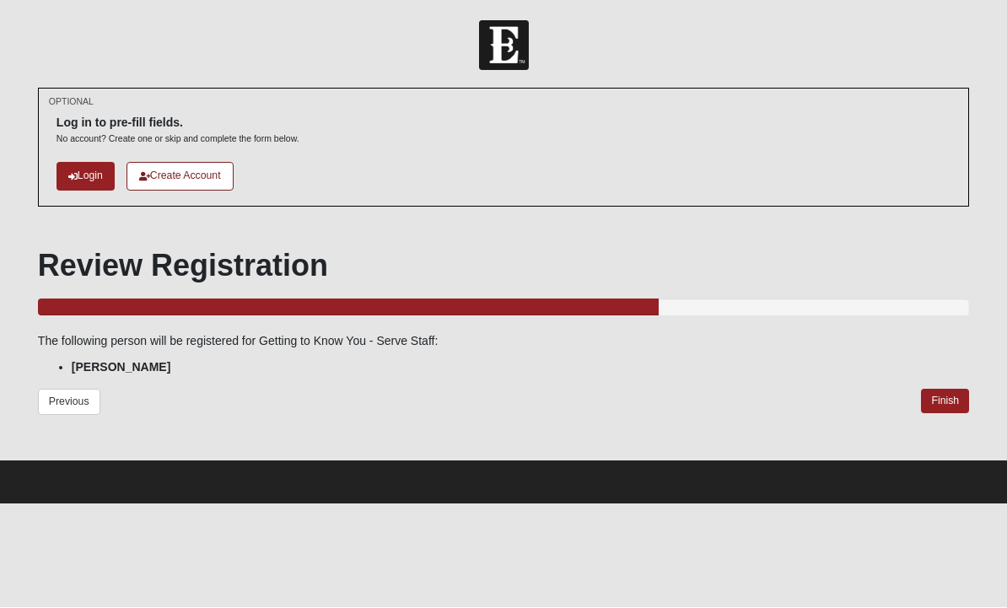
click at [952, 396] on link "Finish" at bounding box center [945, 402] width 48 height 24
